Goal: Find specific page/section: Find specific page/section

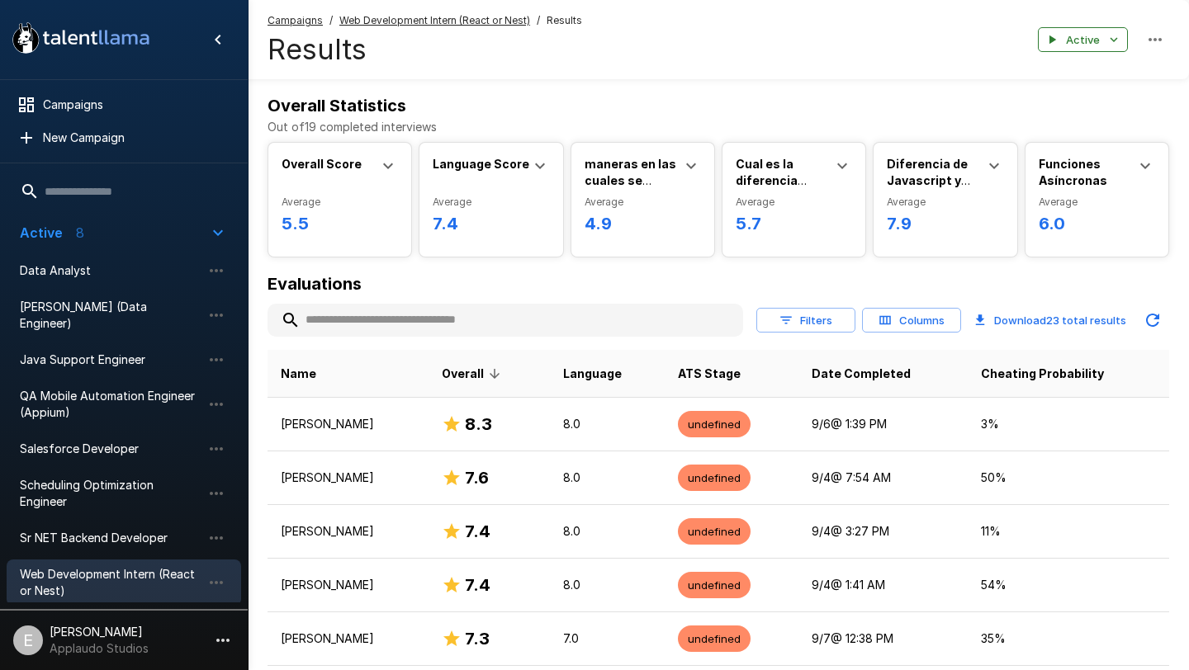
click at [116, 7] on div ".st0{fill:#FFFFFF;} .st1{fill:#76a4ed;}" at bounding box center [124, 39] width 248 height 79
click at [116, 27] on icon ".st0{fill:#FFFFFF;} .st1{fill:#76a4ed;}" at bounding box center [81, 38] width 149 height 43
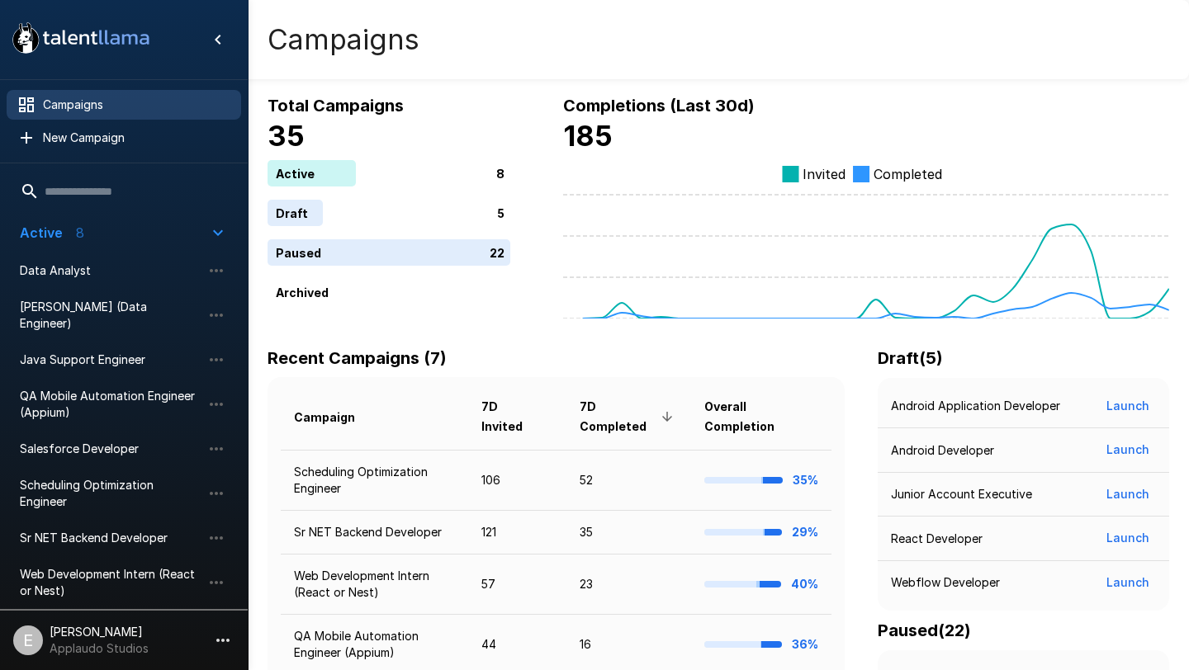
click at [77, 625] on p "[PERSON_NAME]" at bounding box center [99, 632] width 99 height 17
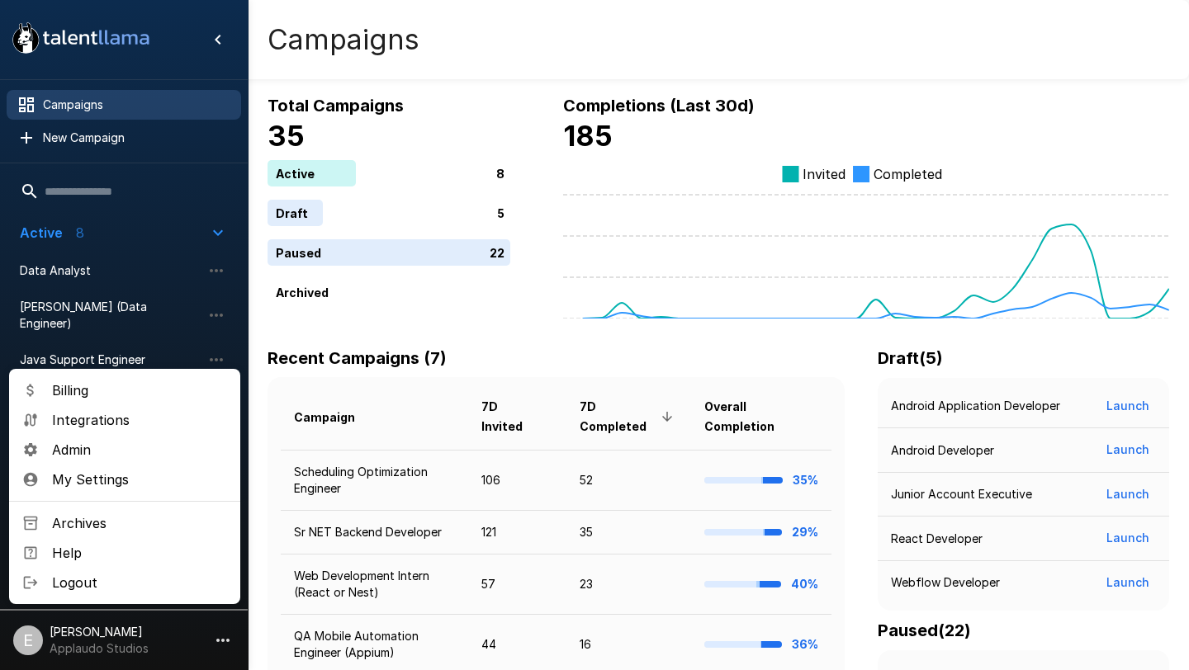
click at [334, 376] on div at bounding box center [594, 335] width 1189 height 670
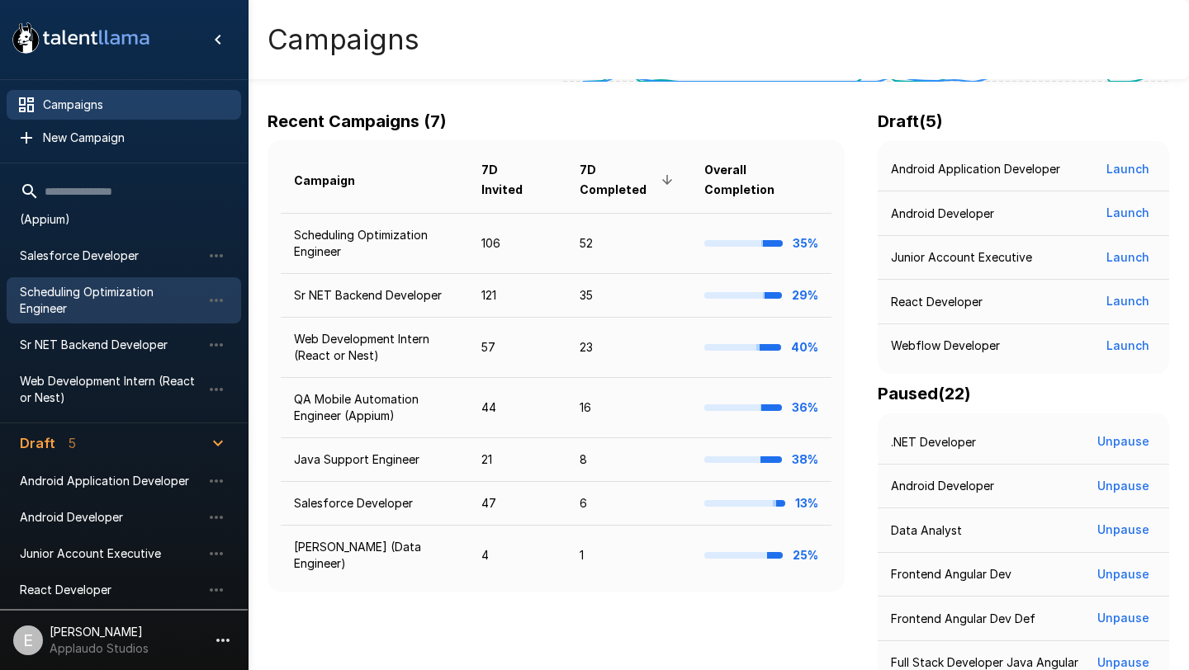
scroll to position [137, 0]
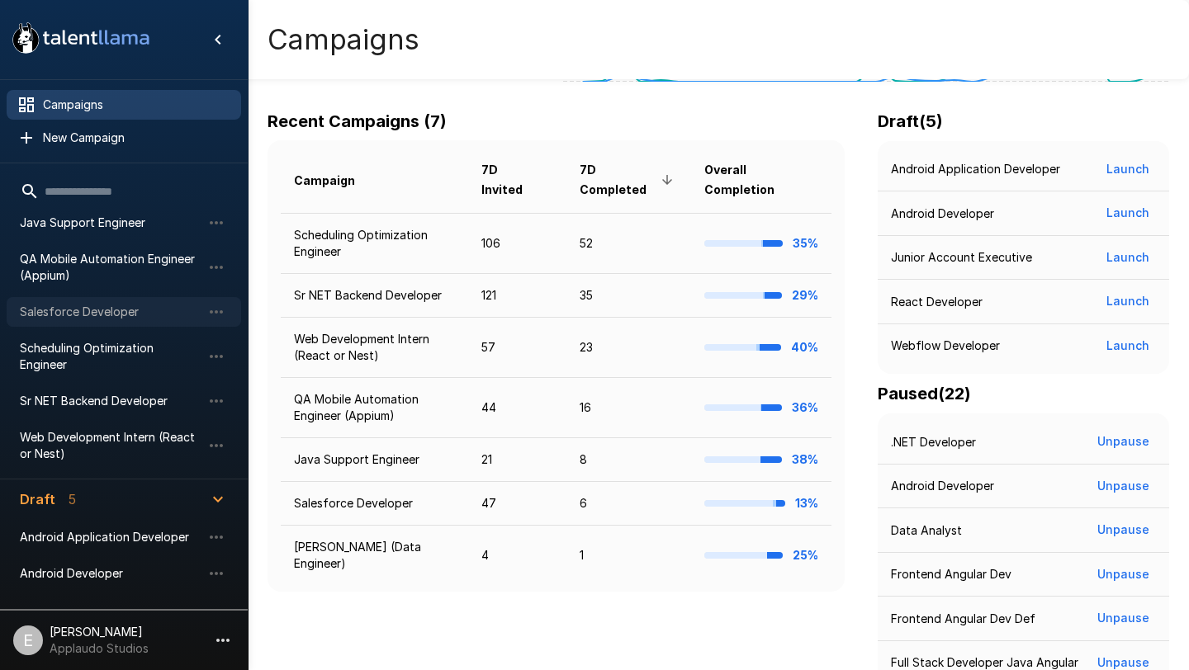
click at [130, 309] on div "Salesforce Developer" at bounding box center [124, 312] width 234 height 30
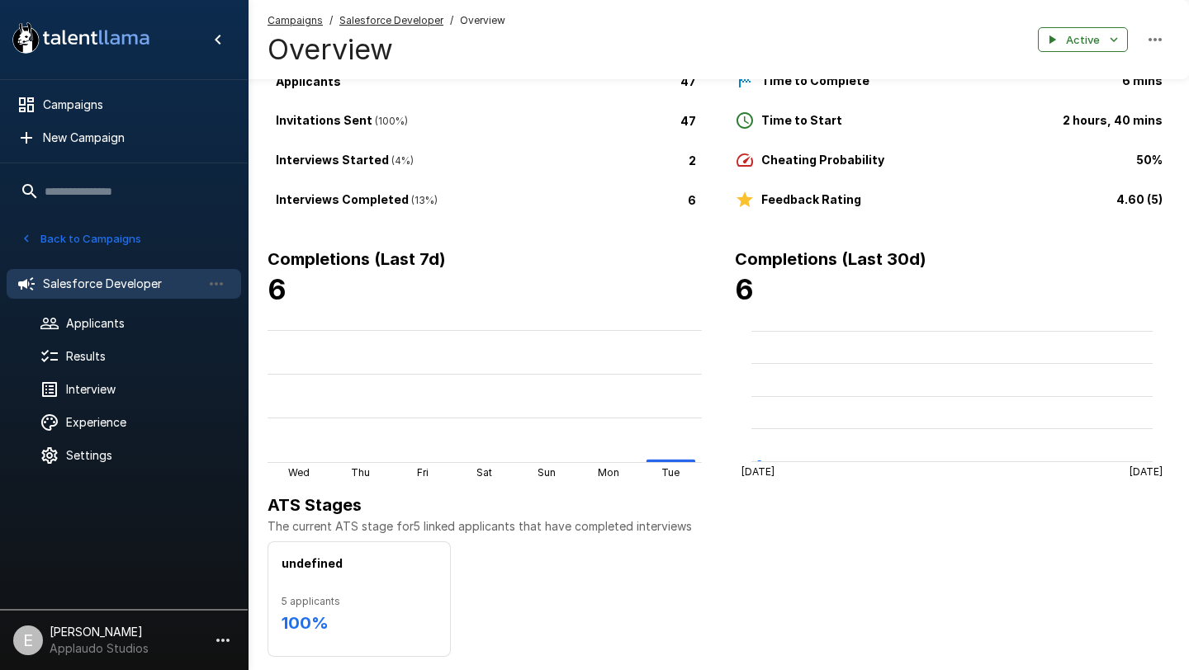
scroll to position [149, 0]
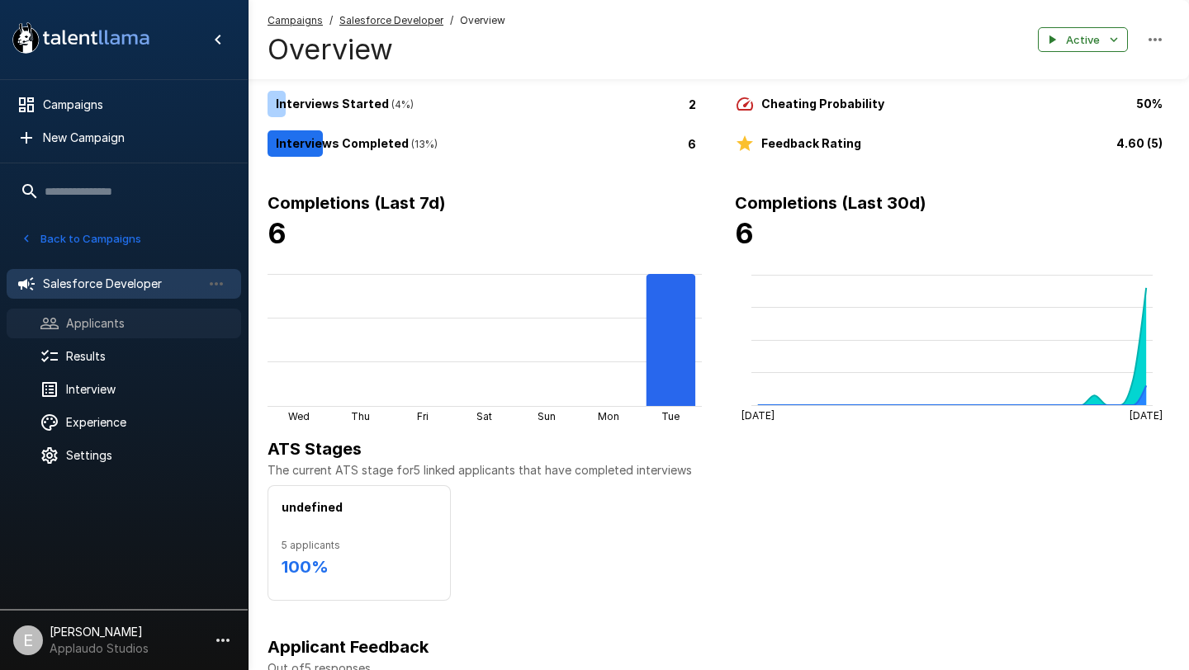
click at [127, 329] on span "Applicants" at bounding box center [147, 323] width 162 height 17
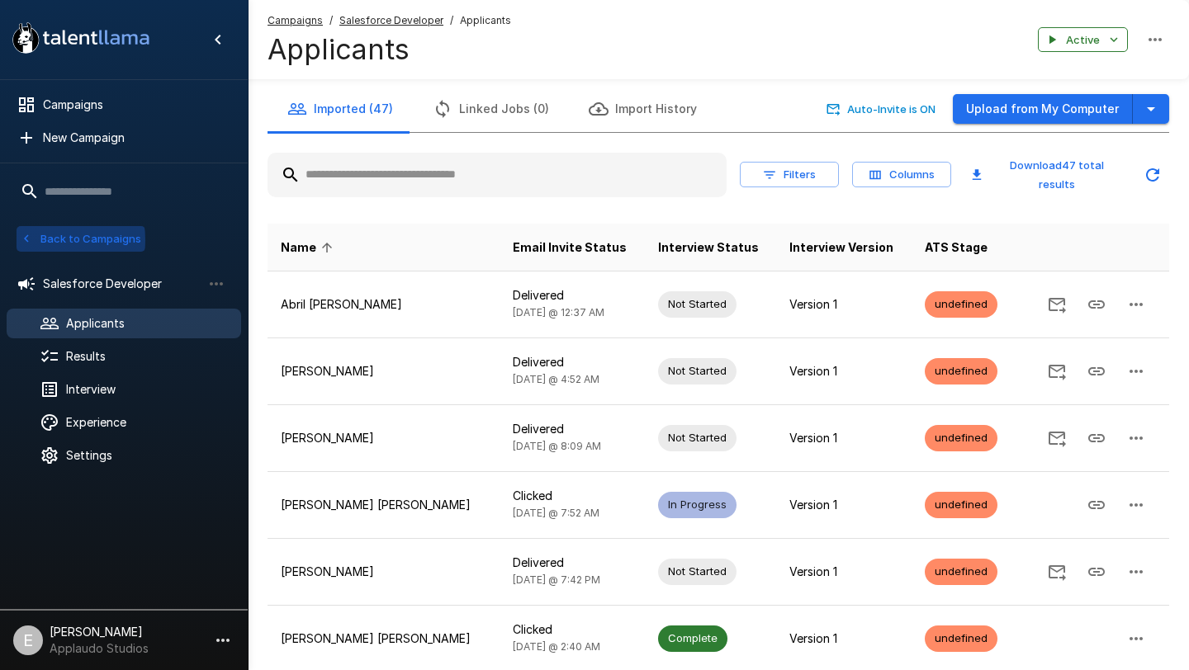
click at [24, 240] on icon "button" at bounding box center [26, 238] width 15 height 15
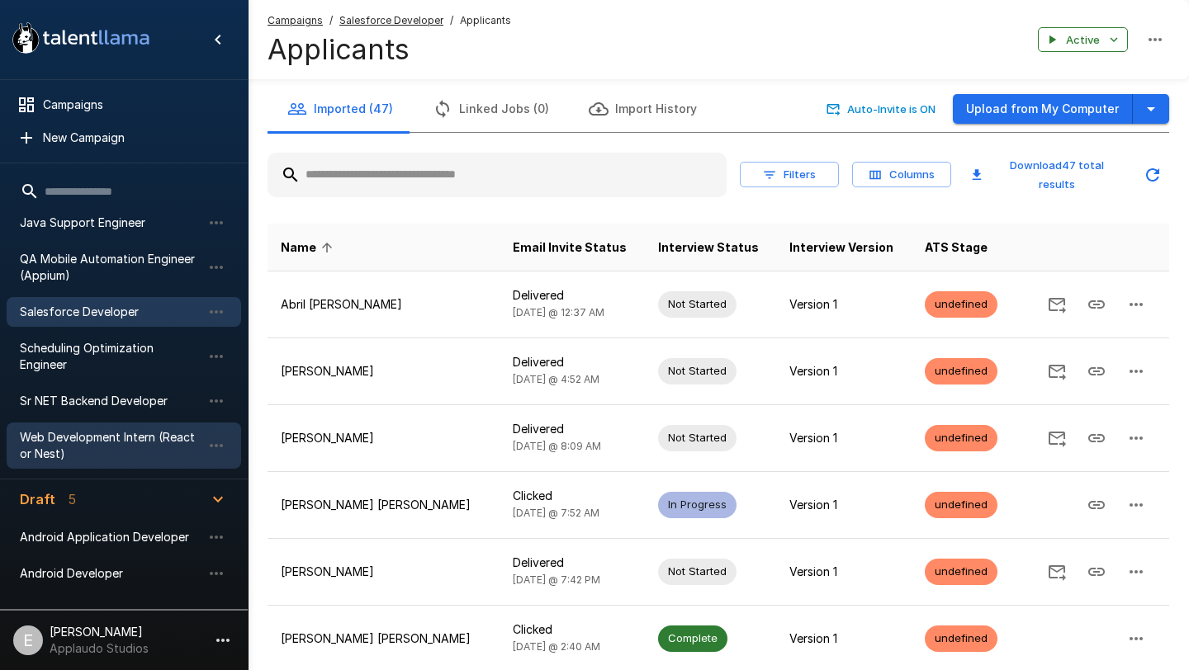
click at [108, 429] on span "Web Development Intern (React or Nest)" at bounding box center [111, 445] width 182 height 33
